Goal: Task Accomplishment & Management: Use online tool/utility

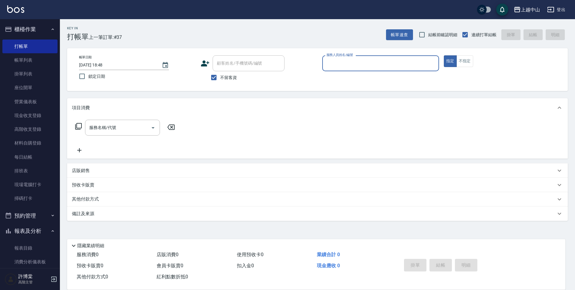
click at [214, 74] on input "不留客資" at bounding box center [214, 77] width 13 height 13
checkbox input "false"
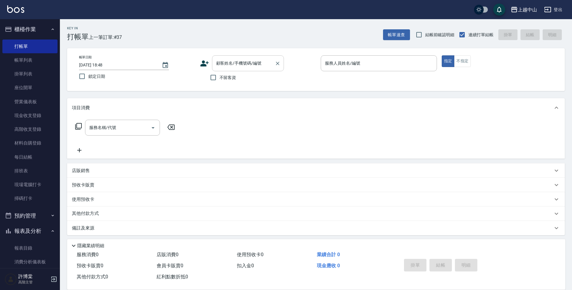
click at [236, 64] on input "顧客姓名/手機號碼/編號" at bounding box center [244, 63] width 58 height 10
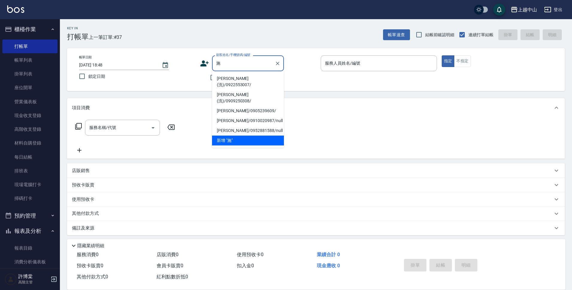
click at [238, 75] on li "[PERSON_NAME](洗)/0922553007/" at bounding box center [248, 82] width 72 height 16
type input "[PERSON_NAME](洗)/0922553007/"
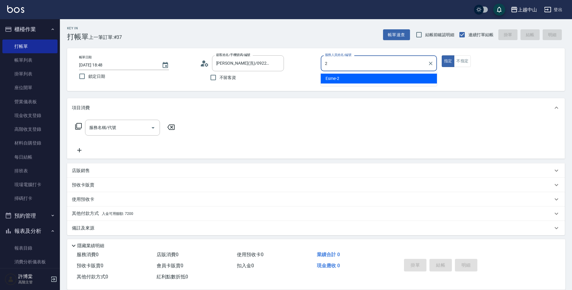
type input "Esme-2"
type button "true"
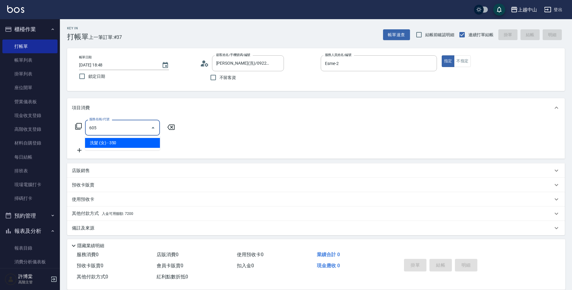
type input "洗髮 (女)(605)"
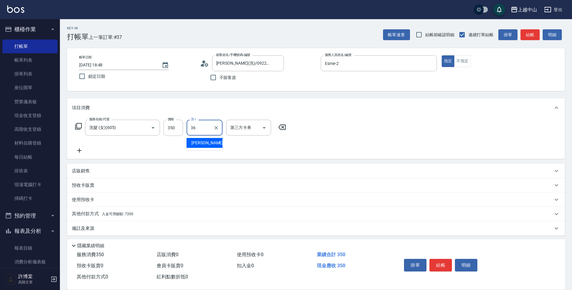
type input "薇慈-36"
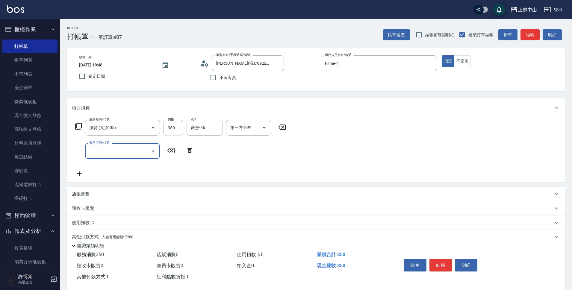
scroll to position [26, 0]
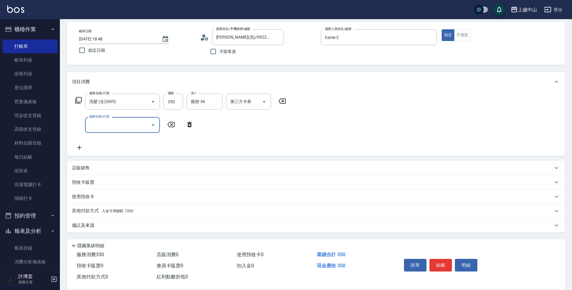
click at [152, 215] on div "其他付款方式 入金可用餘額: 7200" at bounding box center [316, 211] width 498 height 14
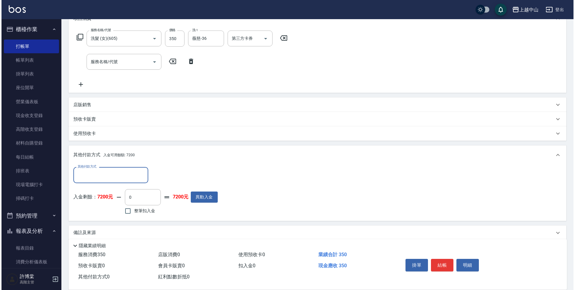
scroll to position [90, 0]
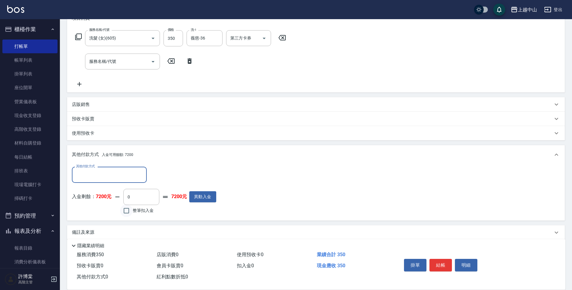
click at [129, 214] on input "整筆扣入金" at bounding box center [126, 211] width 13 height 13
checkbox input "true"
type input "350"
click at [474, 267] on button "明細" at bounding box center [466, 265] width 22 height 13
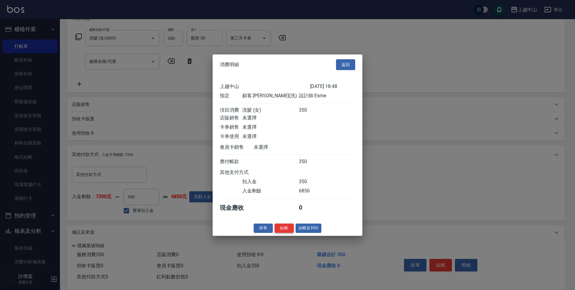
click at [287, 232] on button "結帳" at bounding box center [284, 228] width 19 height 9
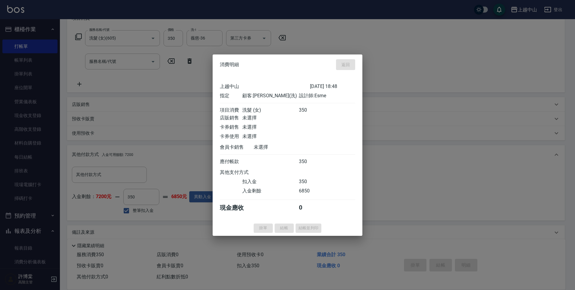
type input "[DATE] 19:58"
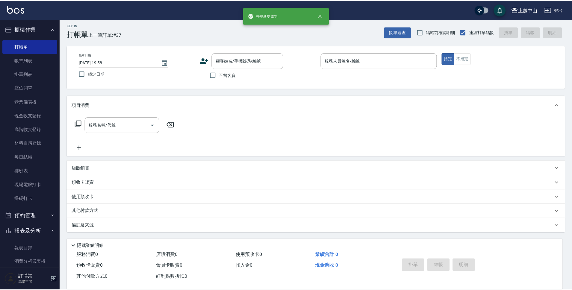
scroll to position [0, 0]
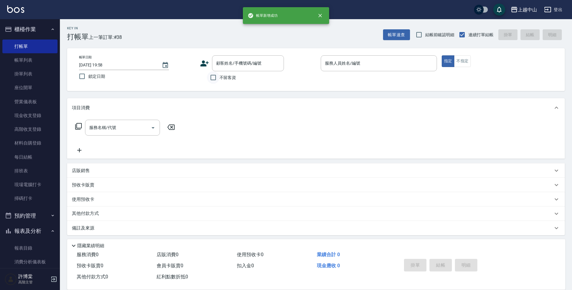
click at [214, 80] on input "不留客資" at bounding box center [213, 77] width 13 height 13
checkbox input "true"
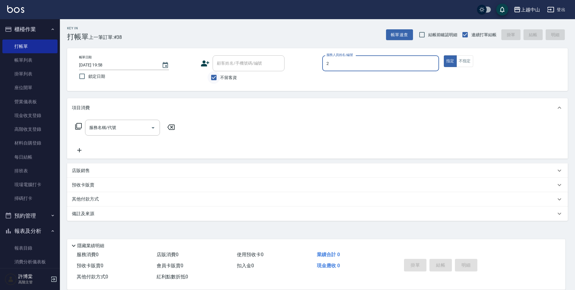
type input "Esme-2"
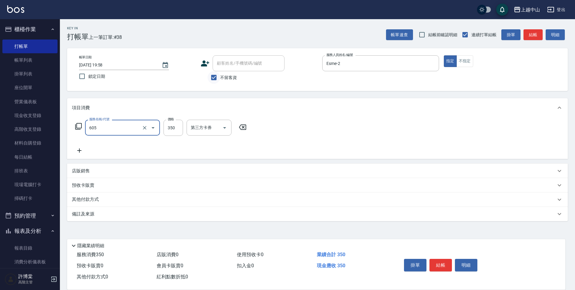
type input "洗髮 (女)(605)"
type input "400"
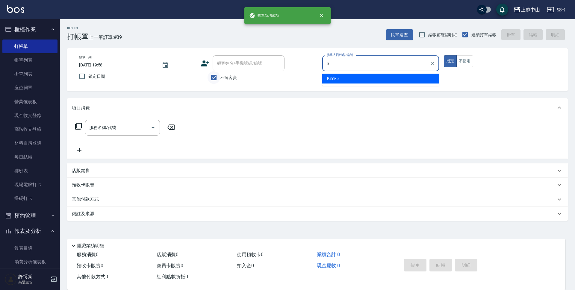
type input "Kimi-5"
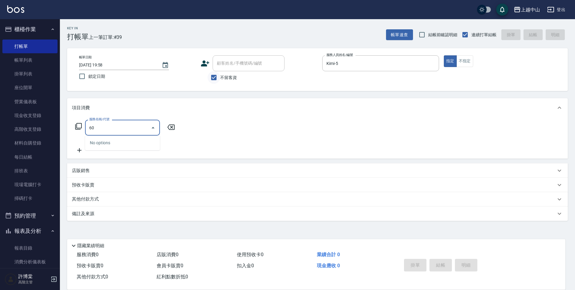
type input "605"
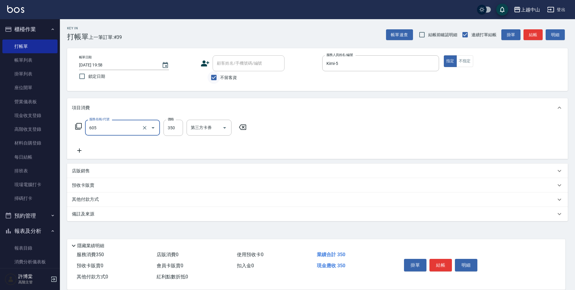
type input "洗髮 (女)(605)"
type input "400"
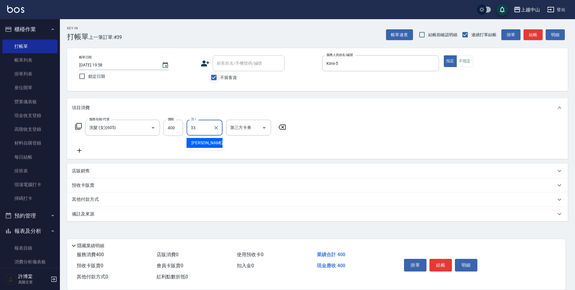
type input "[PERSON_NAME]-33"
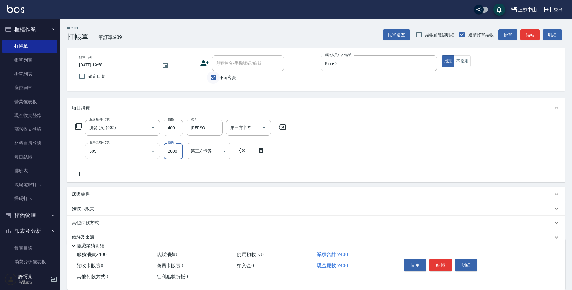
type input "染髮2000以下(503)"
type input "1800"
type input "[PERSON_NAME]-33"
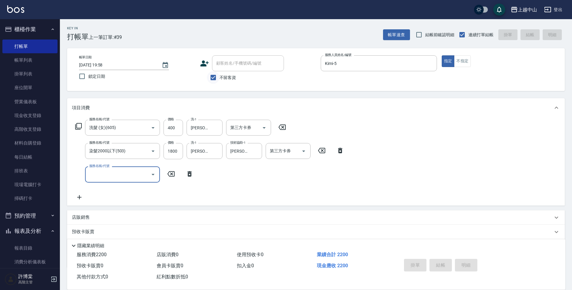
type input "[DATE] 19:59"
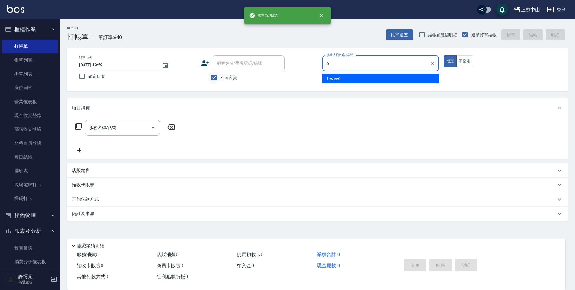
type input "Levia-6"
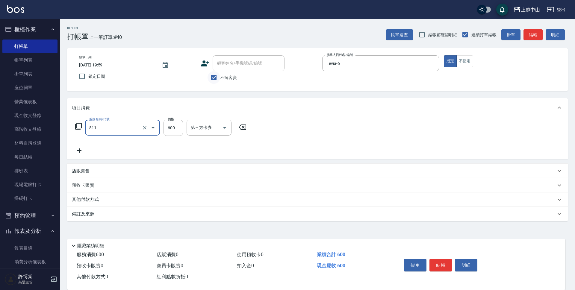
type input "洗+剪(811)"
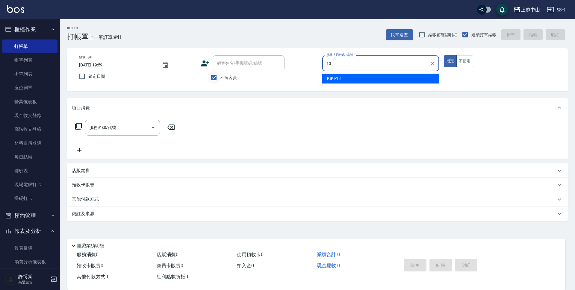
type input "KIKI-13"
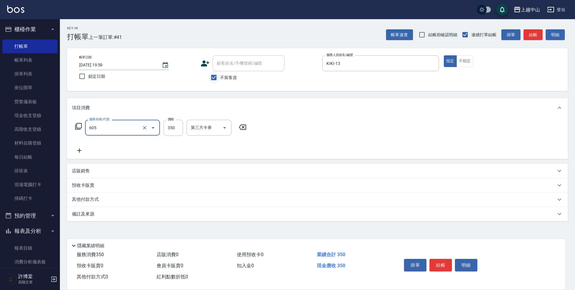
type input "洗髮 (女)(605)"
type input "400"
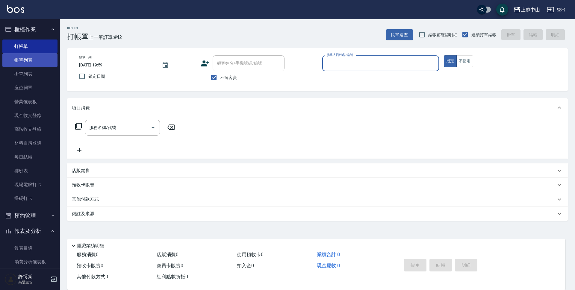
click at [31, 60] on link "帳單列表" at bounding box center [29, 60] width 55 height 14
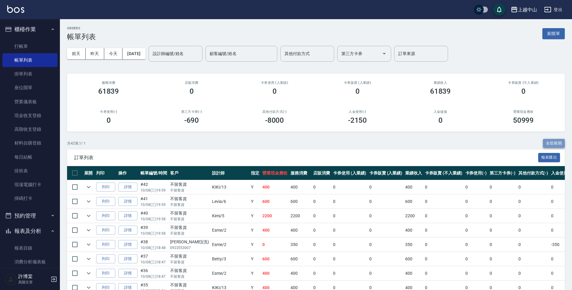
click at [553, 143] on button "全部展開" at bounding box center [554, 143] width 22 height 9
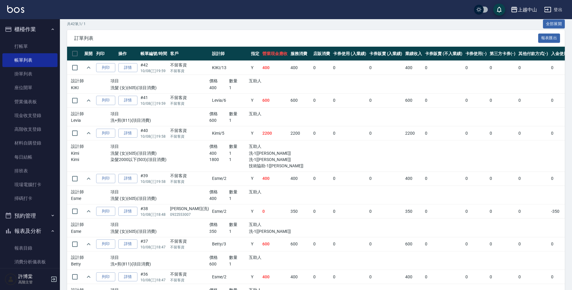
scroll to position [120, 0]
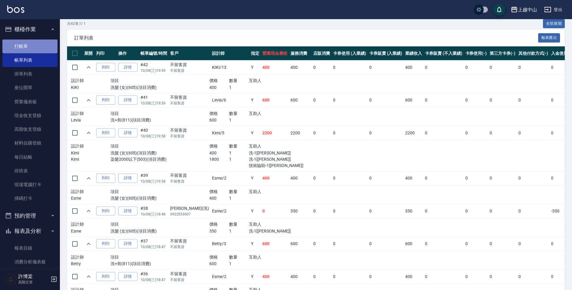
click at [30, 51] on link "打帳單" at bounding box center [29, 47] width 55 height 14
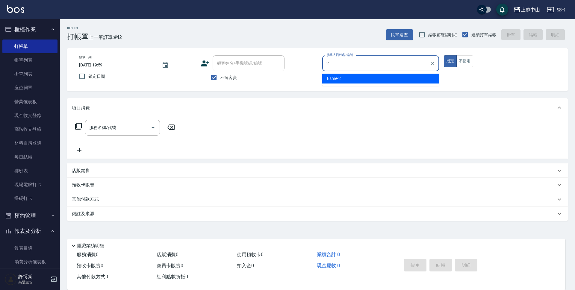
type input "Esme-2"
type button "true"
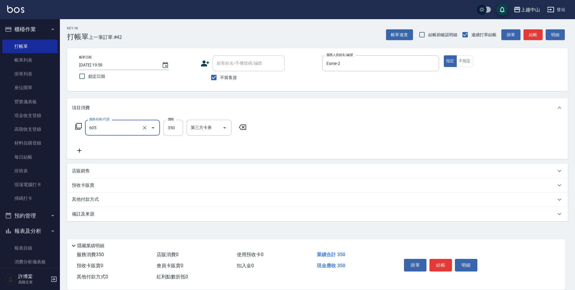
type input "洗髮 (女)(605)"
type input "400"
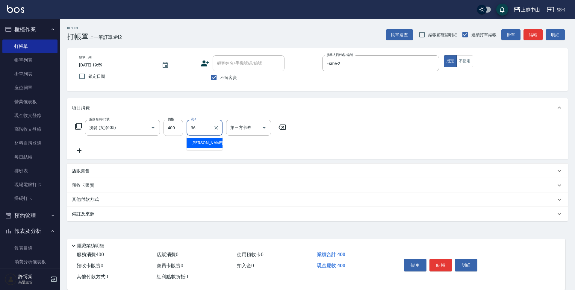
type input "薇慈-36"
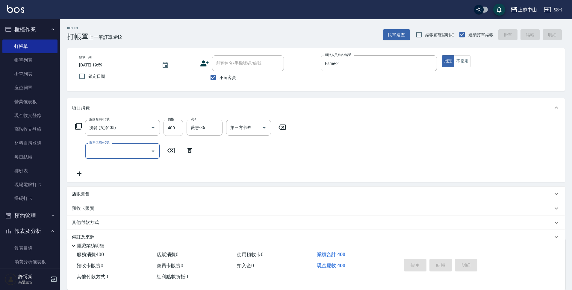
type input "[DATE] 20:37"
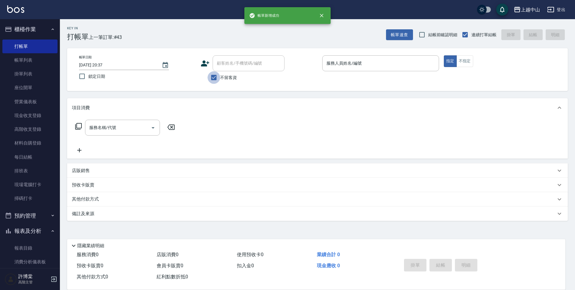
click at [214, 75] on input "不留客資" at bounding box center [214, 77] width 13 height 13
checkbox input "false"
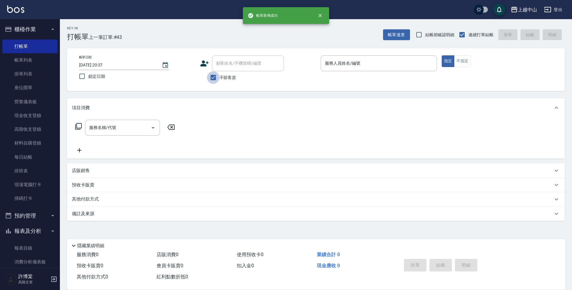
click at [222, 64] on div "顧客姓名/手機號碼/編號 顧客姓名/手機號碼/編號" at bounding box center [248, 63] width 72 height 16
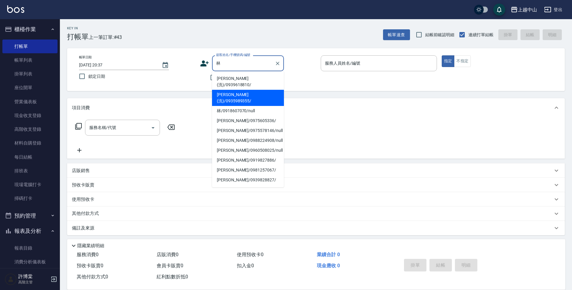
click at [234, 90] on li "[PERSON_NAME](洗)/0935989355/" at bounding box center [248, 98] width 72 height 16
type input "[PERSON_NAME](洗)/0935989355/"
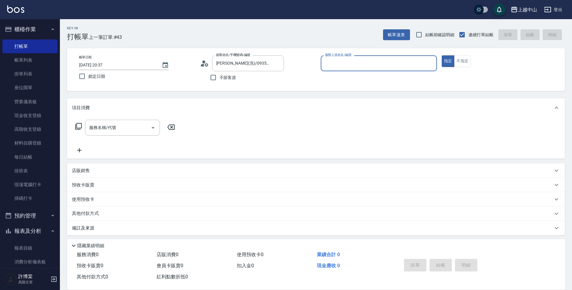
type input "NINI-4"
click at [442, 55] on button "指定" at bounding box center [448, 61] width 13 height 12
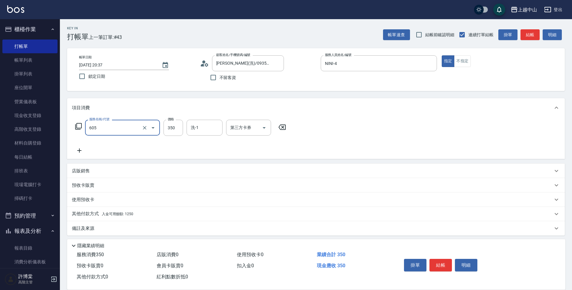
type input "洗髮 (女)(605)"
type input "[PERSON_NAME]-33"
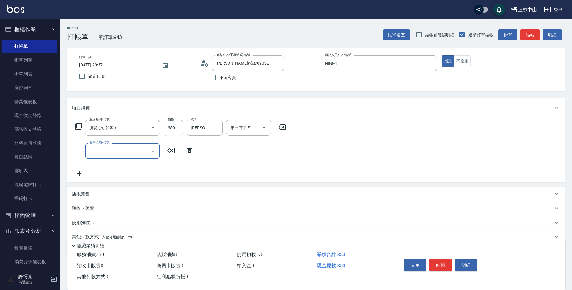
scroll to position [26, 0]
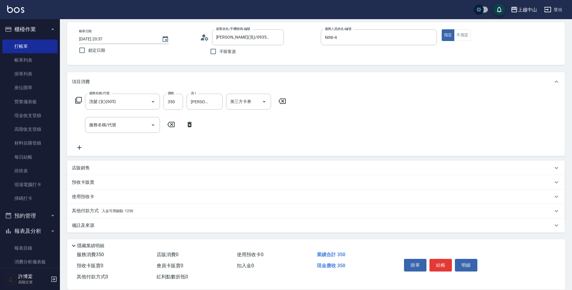
click at [116, 211] on span "入金可用餘額: 1250" at bounding box center [117, 211] width 31 height 4
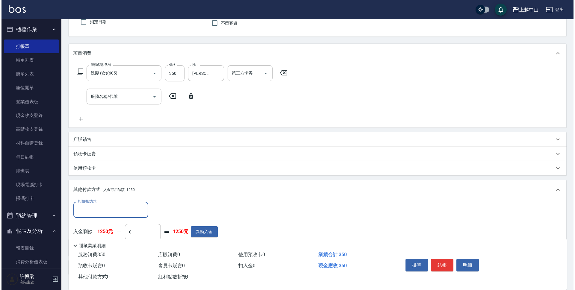
scroll to position [90, 0]
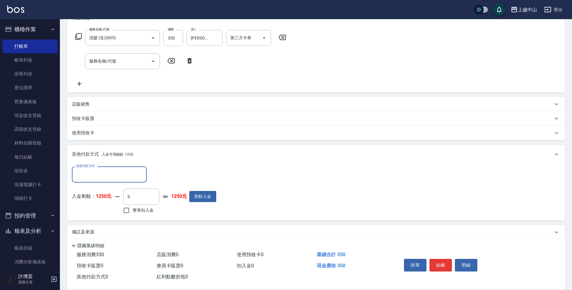
click at [125, 211] on input "整筆扣入金" at bounding box center [126, 210] width 13 height 13
checkbox input "true"
type input "350"
click at [474, 261] on button "明細" at bounding box center [466, 265] width 22 height 13
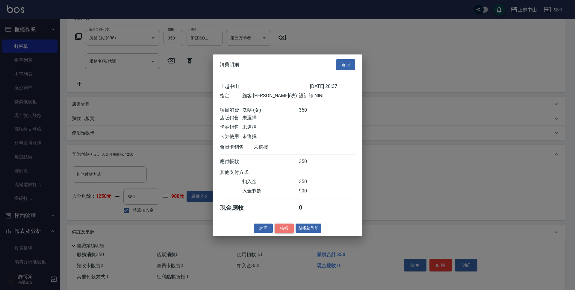
click at [282, 231] on button "結帳" at bounding box center [284, 228] width 19 height 9
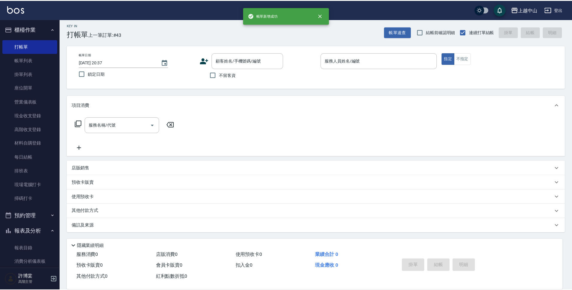
scroll to position [0, 0]
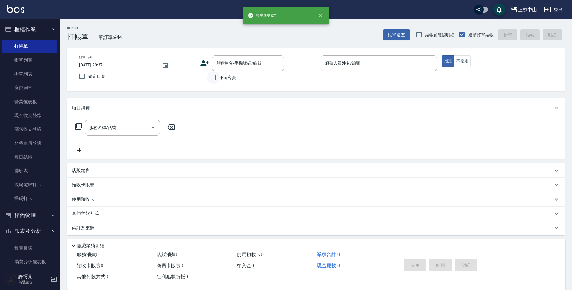
click at [214, 74] on input "不留客資" at bounding box center [213, 77] width 13 height 13
checkbox input "true"
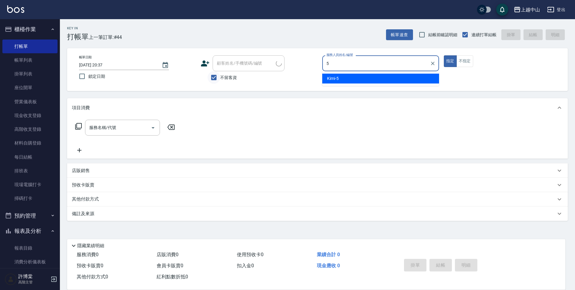
type input "Kimi-5"
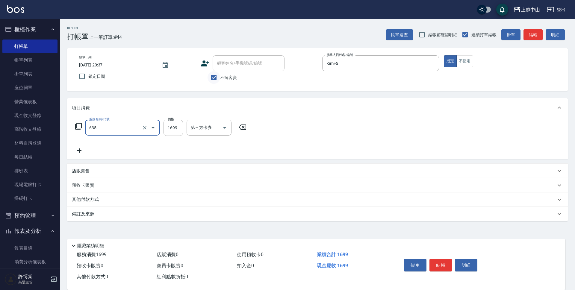
type input "兩段自備單次(635)"
type input "2000"
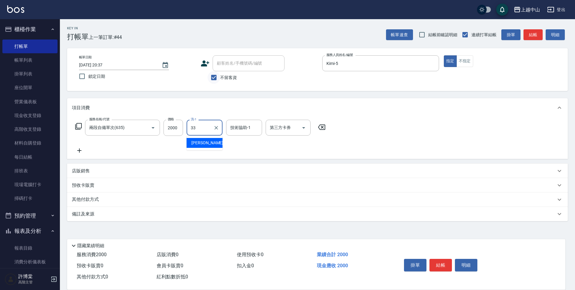
type input "[PERSON_NAME]-33"
type input "3"
click at [256, 127] on icon "Clear" at bounding box center [256, 128] width 4 height 4
click at [173, 152] on div "服務名稱/代號 兩段自備單次(635) 服務名稱/代號 價格 2000 價格 洗-1 立妍-33 洗-1 技術協助-1 技術協助-1 第三方卡券 第三方卡券" at bounding box center [200, 137] width 257 height 34
click at [78, 150] on icon at bounding box center [79, 150] width 15 height 7
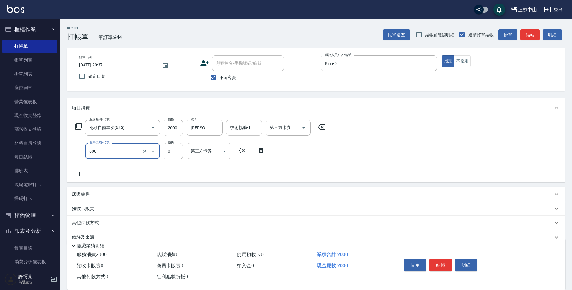
type input "洗髮(免費)(600)"
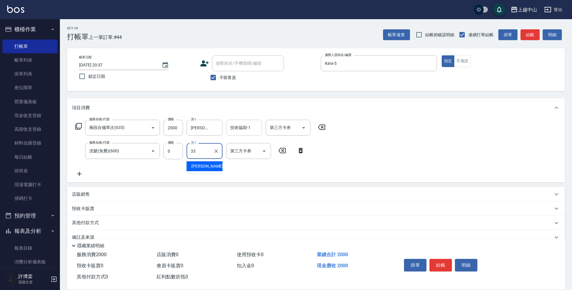
type input "[PERSON_NAME]-33"
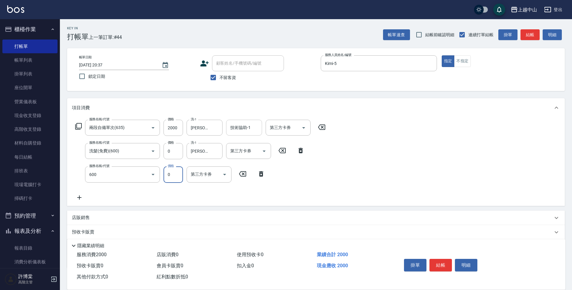
type input "洗髮(免費)(600)"
type input "薇慈-36"
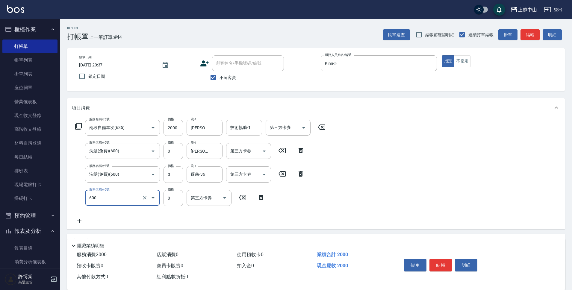
type input "洗髮(免費)(600)"
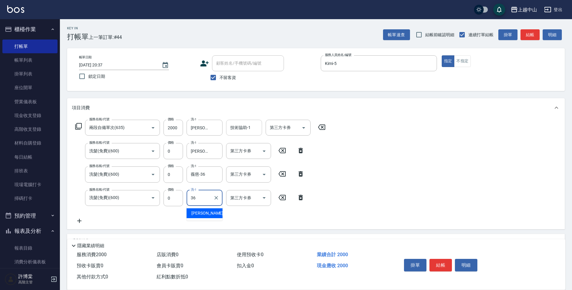
type input "薇慈-36"
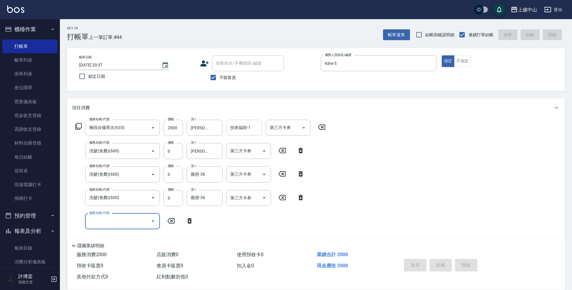
type input "[DATE] 20:38"
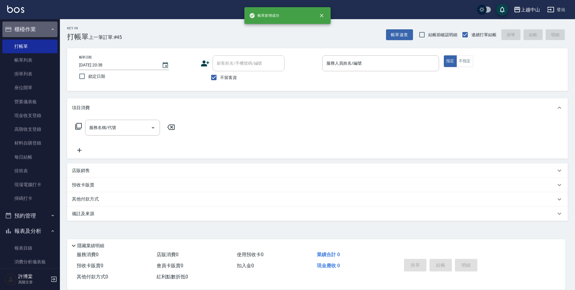
click at [41, 33] on button "櫃檯作業" at bounding box center [29, 30] width 55 height 16
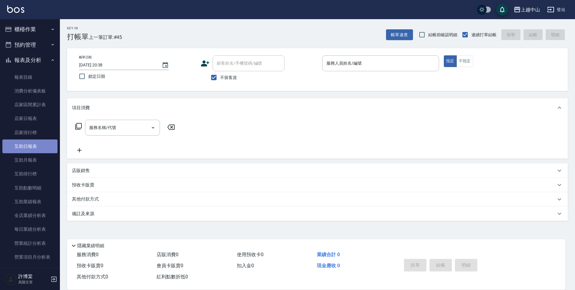
click at [32, 145] on link "互助日報表" at bounding box center [29, 147] width 55 height 14
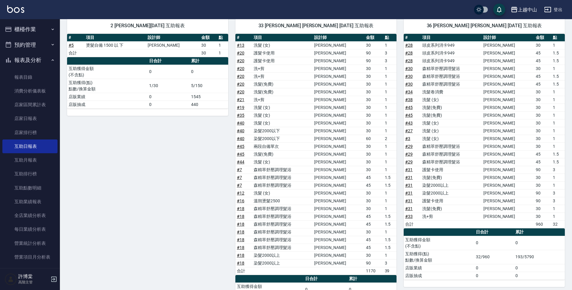
scroll to position [60, 0]
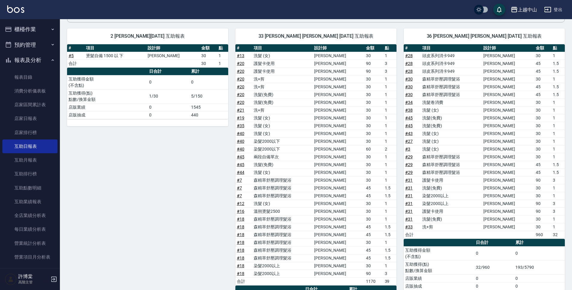
click at [482, 175] on td "森精萃舒壓調理髮浴" at bounding box center [451, 173] width 61 height 8
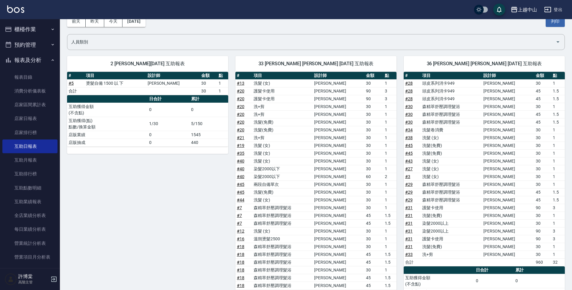
scroll to position [30, 0]
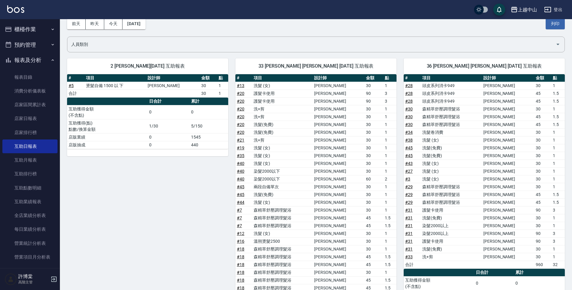
click at [33, 30] on button "櫃檯作業" at bounding box center [29, 30] width 55 height 16
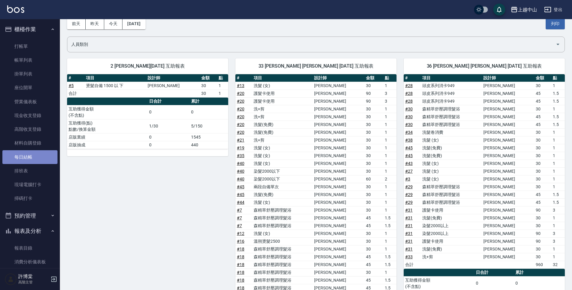
click at [33, 158] on link "每日結帳" at bounding box center [29, 157] width 55 height 14
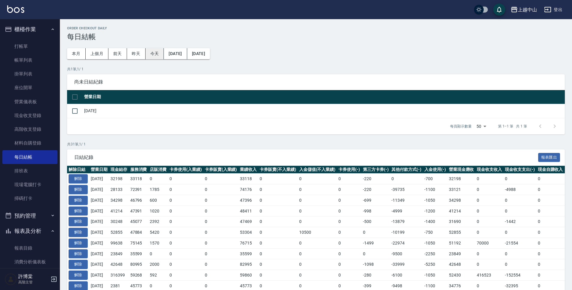
click at [159, 54] on button "今天" at bounding box center [155, 53] width 19 height 11
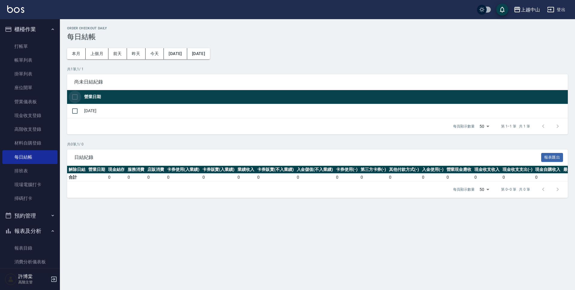
click at [76, 100] on input "checkbox" at bounding box center [75, 97] width 13 height 13
checkbox input "true"
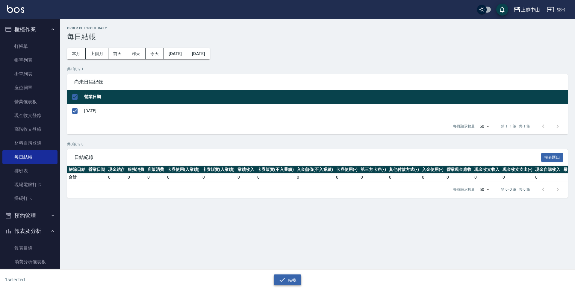
click at [292, 280] on button "結帳" at bounding box center [288, 280] width 28 height 11
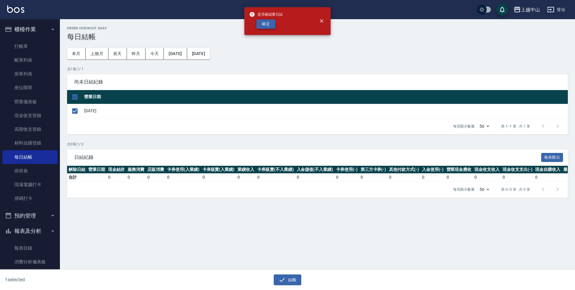
click at [271, 22] on button "確定" at bounding box center [266, 23] width 19 height 9
checkbox input "false"
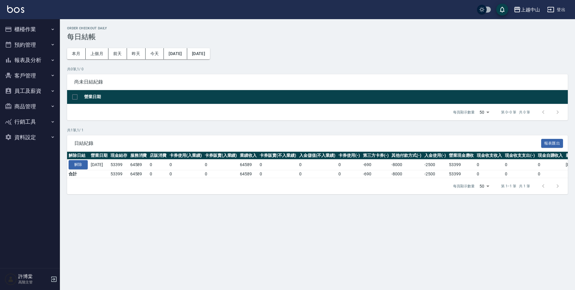
click at [43, 63] on button "報表及分析" at bounding box center [29, 60] width 55 height 16
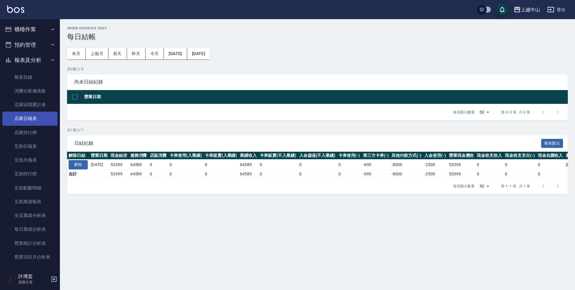
click at [44, 117] on link "店家日報表" at bounding box center [29, 119] width 55 height 14
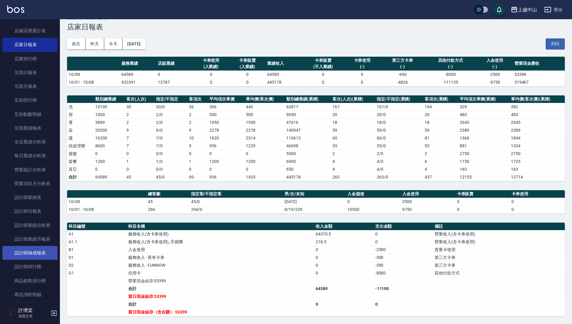
scroll to position [90, 0]
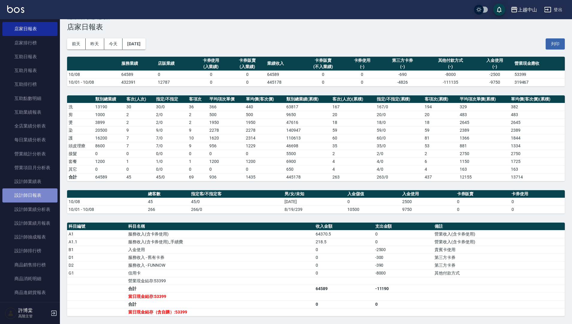
click at [33, 192] on link "設計師日報表" at bounding box center [29, 195] width 55 height 14
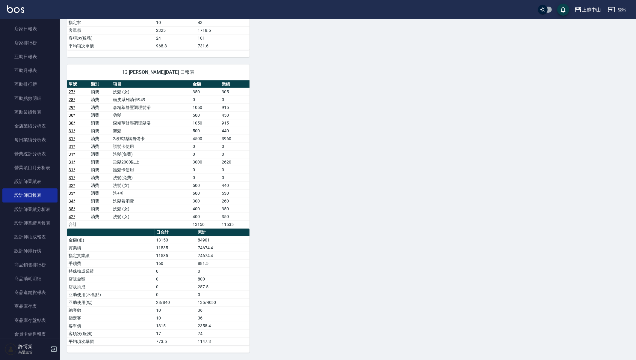
scroll to position [580, 0]
click at [32, 58] on link "互助日報表" at bounding box center [29, 57] width 55 height 14
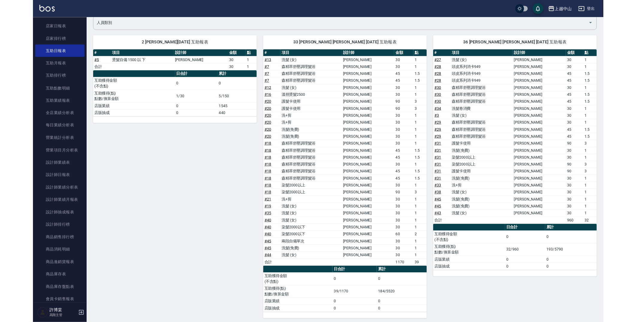
scroll to position [53, 0]
